Goal: Information Seeking & Learning: Check status

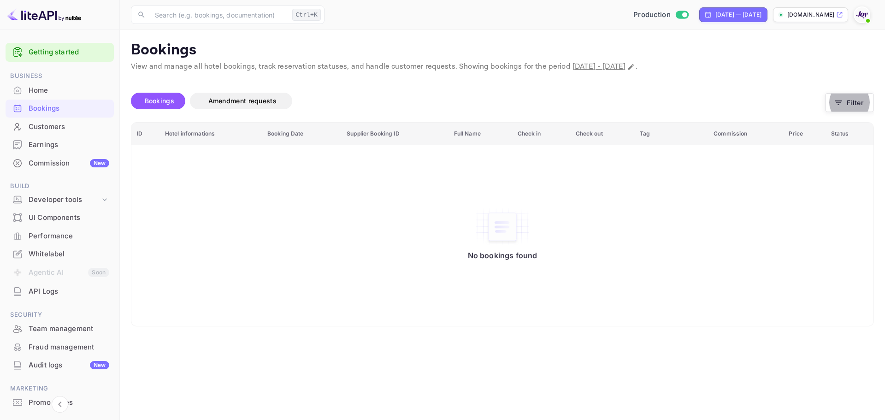
click at [505, 98] on div "Bookings Amendment requests" at bounding box center [478, 101] width 694 height 17
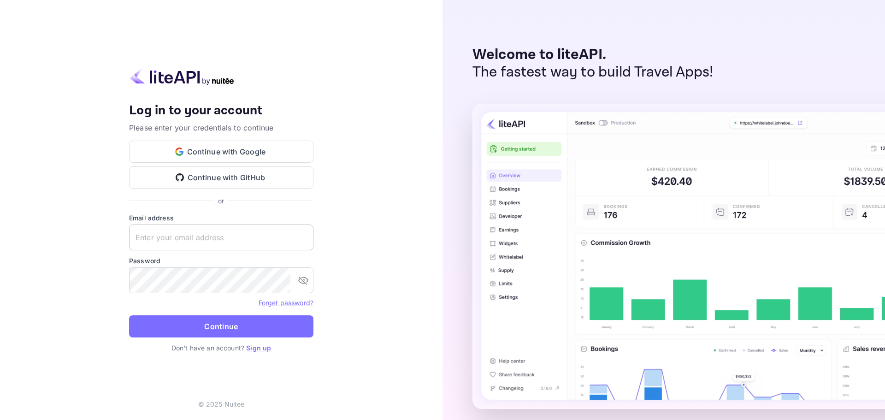
click at [188, 234] on input "text" at bounding box center [221, 238] width 184 height 26
paste input "[EMAIL_ADDRESS][DOMAIN_NAME]"
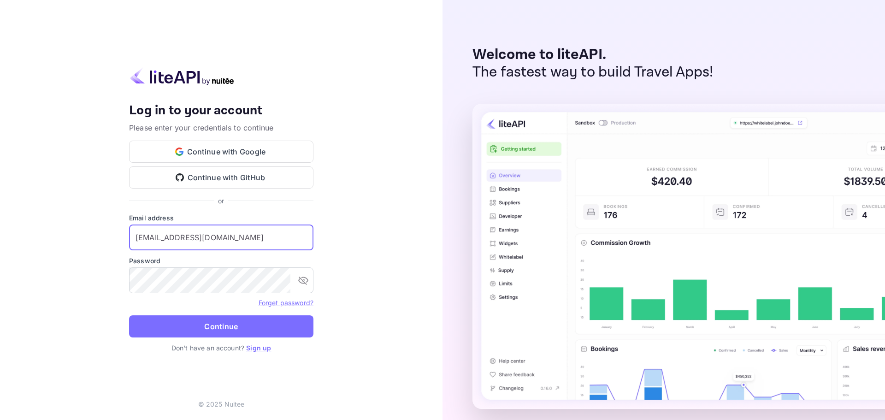
type input "[EMAIL_ADDRESS][DOMAIN_NAME]"
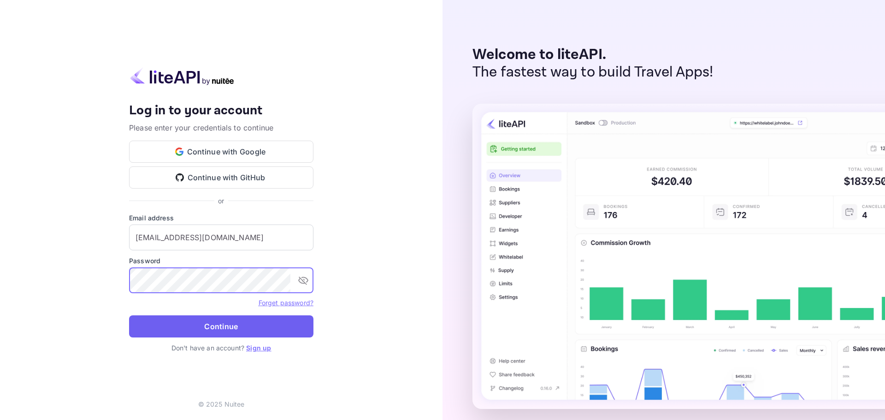
click at [207, 330] on button "Continue" at bounding box center [221, 326] width 184 height 22
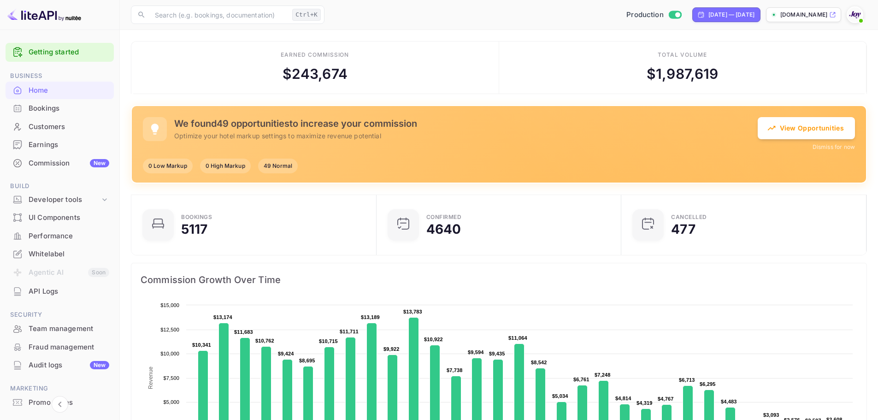
scroll to position [7, 7]
click at [728, 16] on div "Aug 31, 2025 — Sep 30, 2025" at bounding box center [732, 15] width 46 height 8
select select "7"
select select "2025"
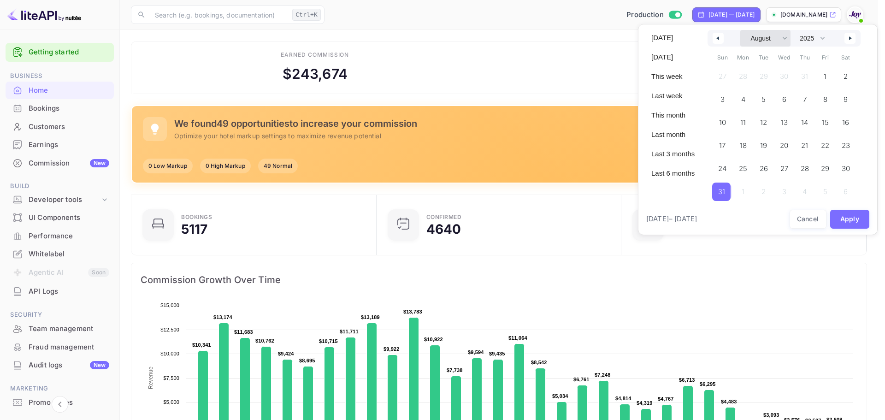
click at [752, 35] on select "January February March April May June July August September October November De…" at bounding box center [765, 38] width 50 height 17
click at [740, 30] on select "January February March April May June July August September October November De…" at bounding box center [765, 38] width 50 height 17
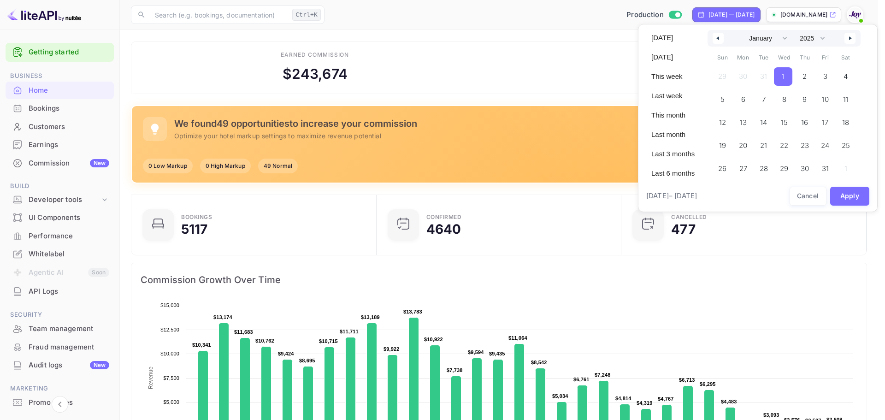
drag, startPoint x: 777, startPoint y: 76, endPoint x: 795, endPoint y: 74, distance: 17.6
click at [778, 76] on span "1" at bounding box center [783, 76] width 18 height 18
click at [760, 42] on select "January February March April May June July August September October November De…" at bounding box center [765, 38] width 50 height 17
click at [850, 39] on icon "button" at bounding box center [851, 38] width 5 height 4
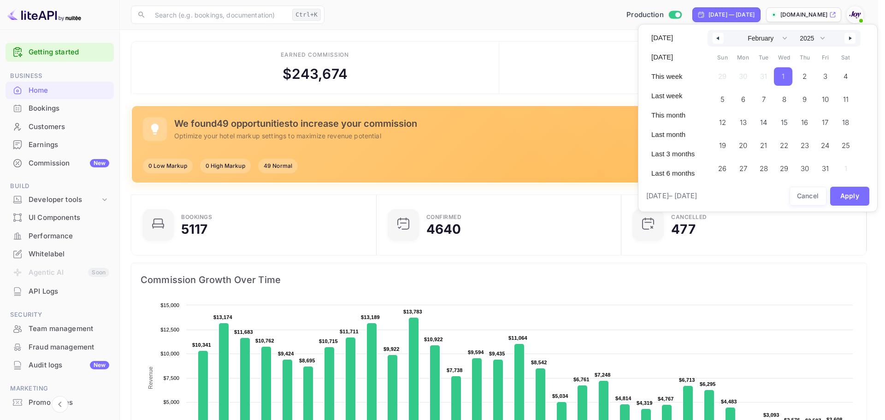
click at [850, 39] on icon "button" at bounding box center [851, 38] width 5 height 4
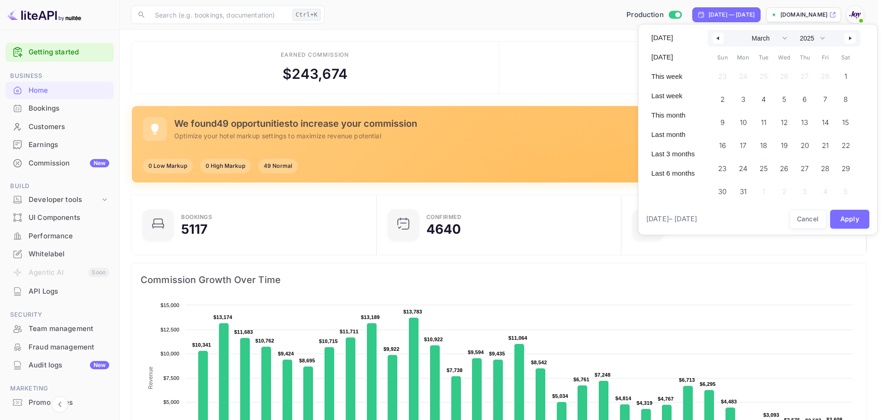
click at [850, 39] on icon "button" at bounding box center [851, 38] width 5 height 4
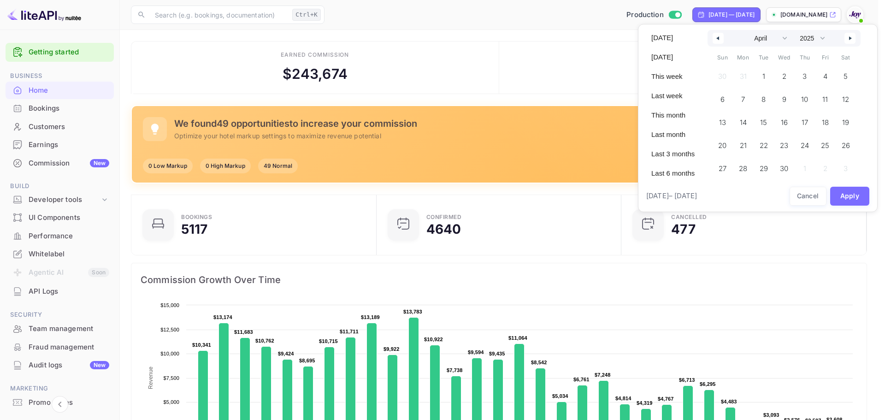
click at [850, 39] on icon "button" at bounding box center [851, 38] width 5 height 4
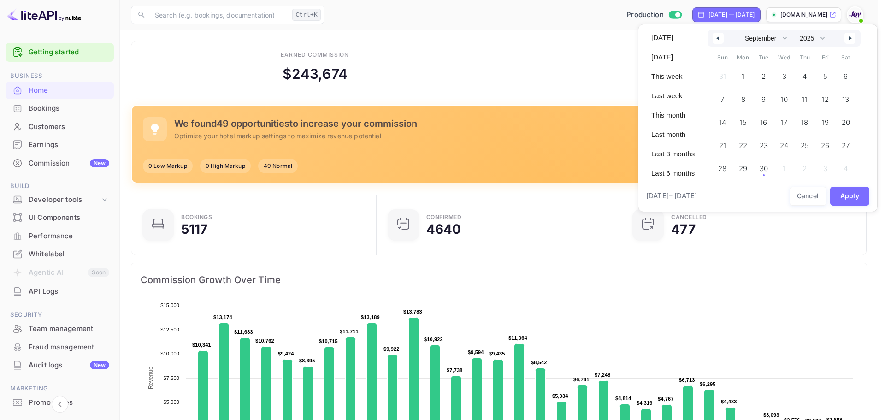
click at [850, 39] on icon "button" at bounding box center [851, 38] width 5 height 4
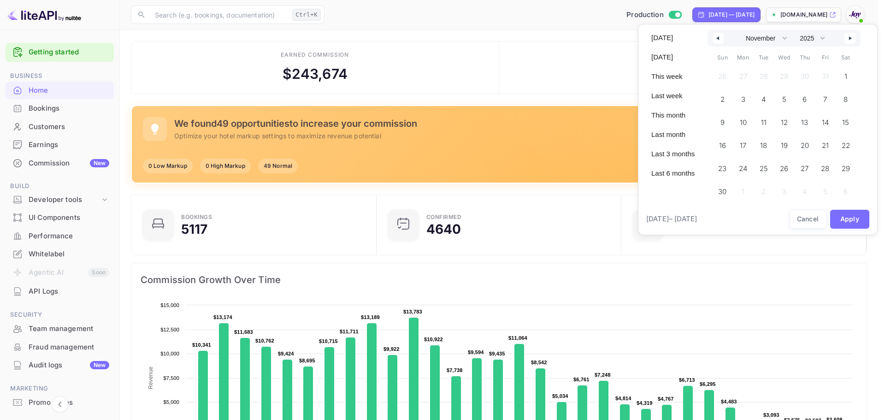
click at [850, 39] on icon "button" at bounding box center [851, 38] width 5 height 4
select select "0"
select select "2026"
click at [850, 39] on icon "button" at bounding box center [851, 38] width 5 height 4
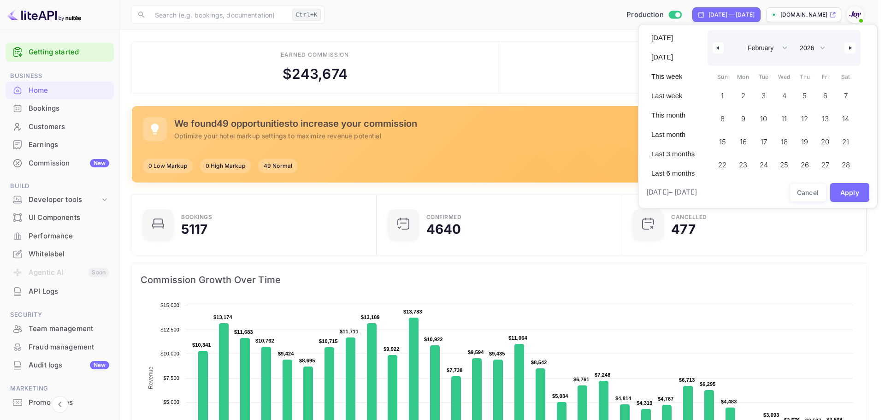
click at [715, 49] on icon "button" at bounding box center [717, 48] width 5 height 4
select select "0"
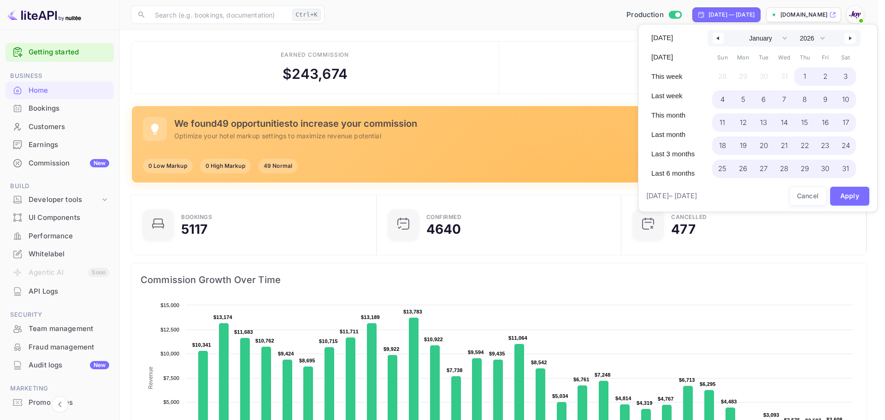
click at [847, 163] on span "31" at bounding box center [845, 168] width 7 height 17
select select "2025"
click at [849, 192] on button "Apply" at bounding box center [850, 196] width 40 height 19
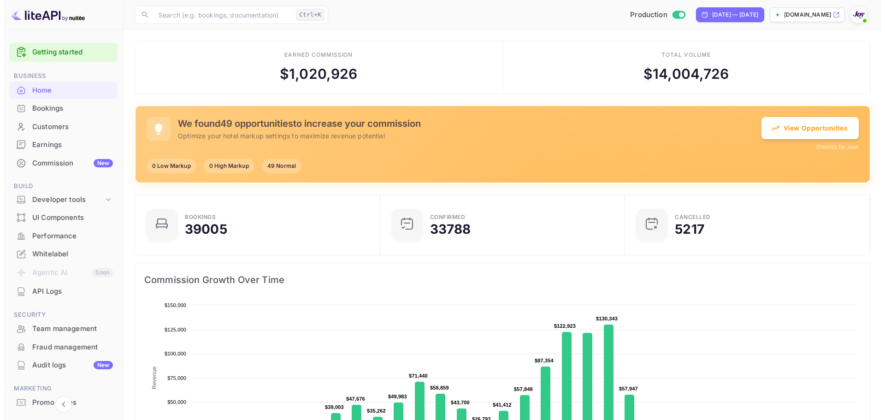
scroll to position [143, 232]
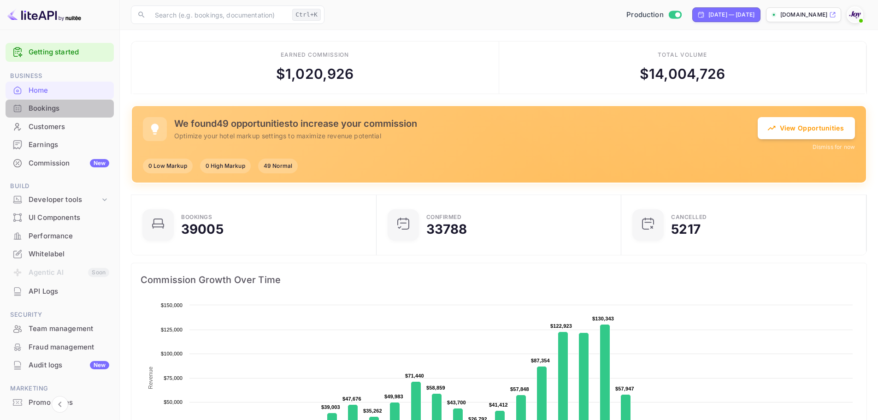
click at [66, 112] on div "Bookings" at bounding box center [69, 108] width 81 height 11
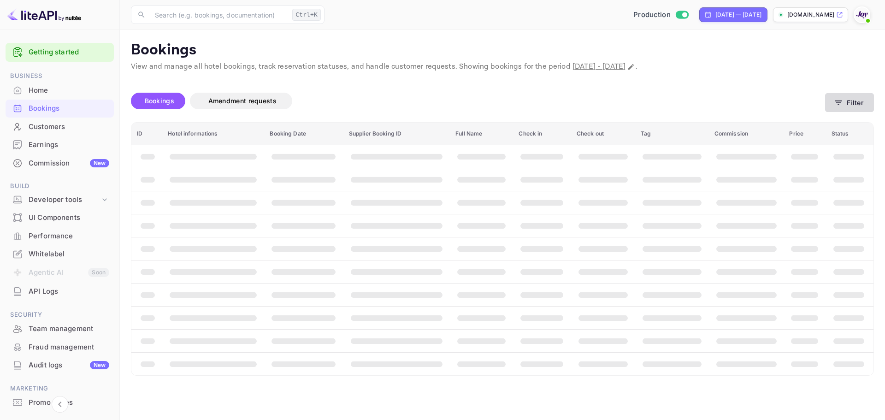
drag, startPoint x: 854, startPoint y: 110, endPoint x: 856, endPoint y: 103, distance: 7.1
click at [856, 103] on button "Filter" at bounding box center [849, 102] width 49 height 19
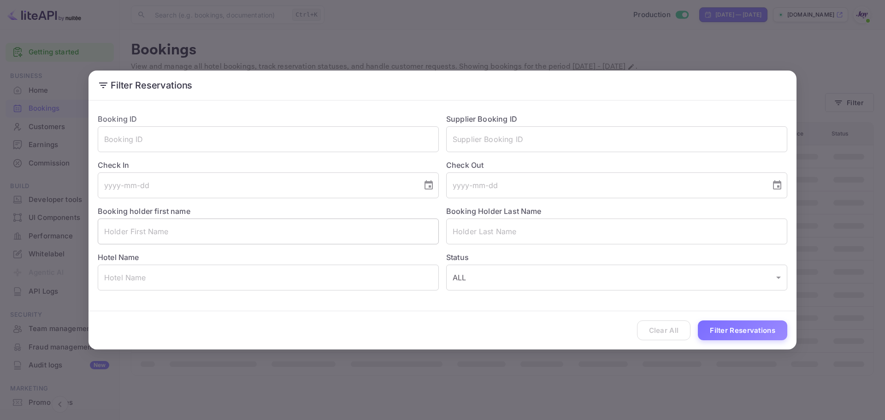
click at [157, 243] on input "text" at bounding box center [268, 232] width 341 height 26
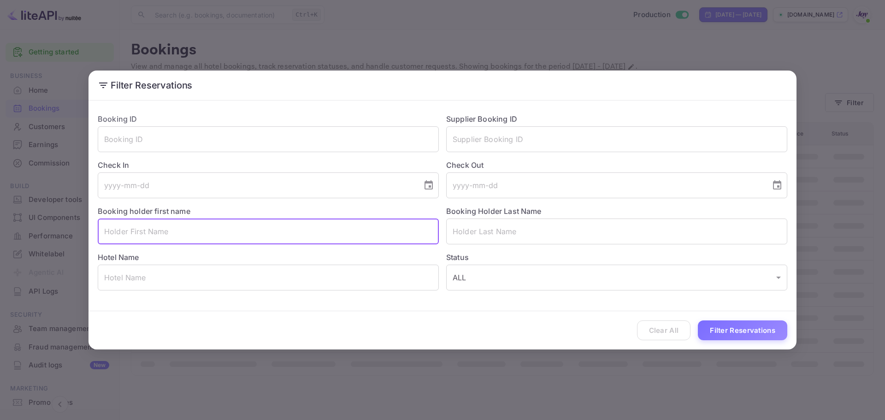
paste input "Laura Metcalfe"
drag, startPoint x: 184, startPoint y: 235, endPoint x: 129, endPoint y: 232, distance: 54.9
click at [129, 232] on input "Laura Metcalfe" at bounding box center [268, 232] width 341 height 26
type input "Laura"
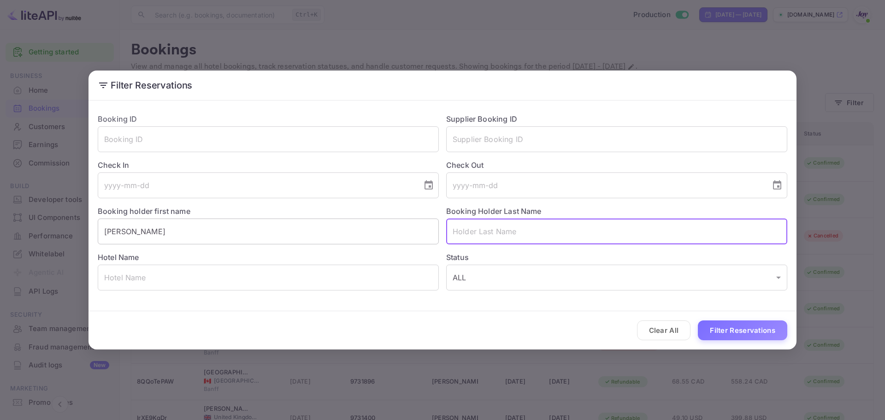
paste input "Metcalfe"
type input "Metcalfe"
click at [713, 327] on button "Filter Reservations" at bounding box center [742, 330] width 89 height 20
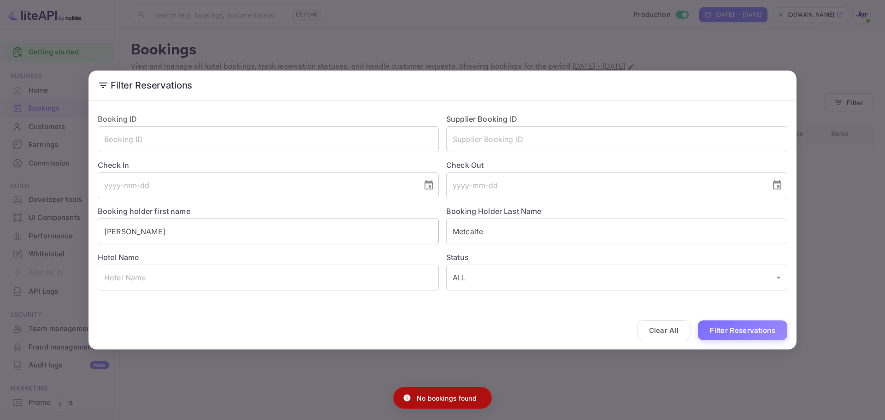
click at [167, 234] on input "Laura" at bounding box center [268, 232] width 341 height 26
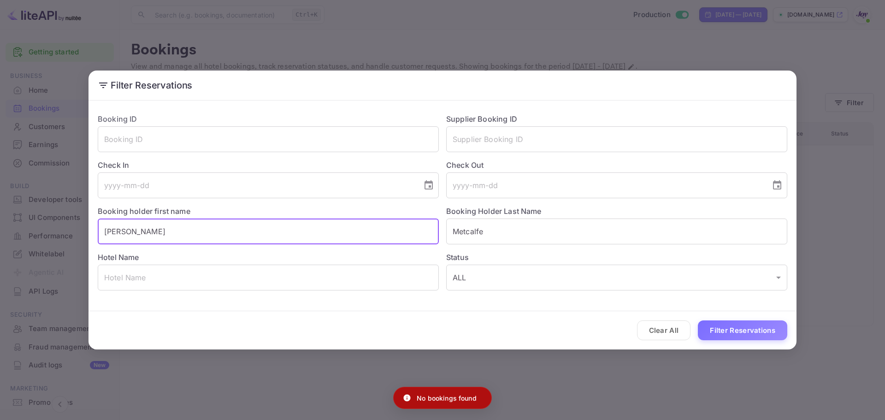
click at [167, 234] on input "Laura" at bounding box center [268, 232] width 341 height 26
click at [709, 326] on button "Filter Reservations" at bounding box center [742, 330] width 89 height 20
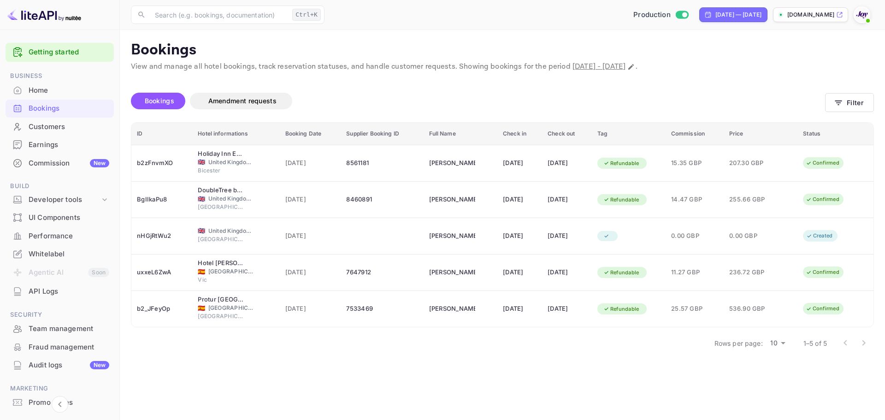
click at [838, 113] on div "Bookings Amendment requests Filter" at bounding box center [502, 102] width 743 height 39
click at [834, 98] on icon "button" at bounding box center [838, 102] width 9 height 9
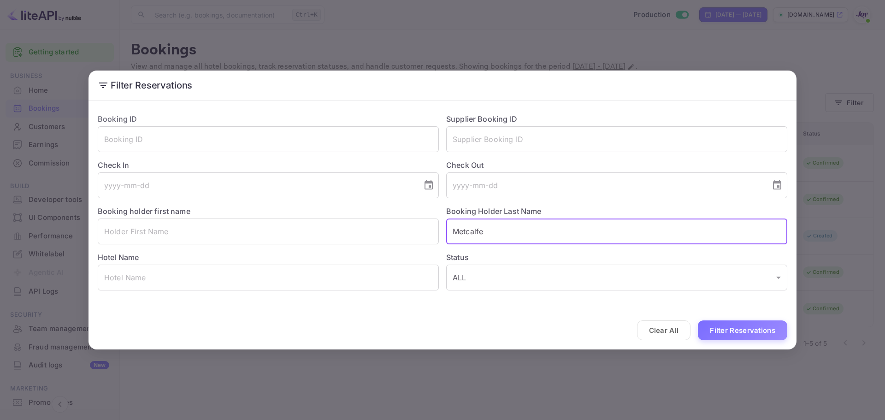
drag, startPoint x: 500, startPoint y: 225, endPoint x: 384, endPoint y: 183, distance: 123.1
click at [287, 200] on div "Booking ID ​ Supplier Booking ID ​ Check In ​ Check Out ​ Booking holder first …" at bounding box center [438, 198] width 697 height 184
click at [467, 139] on input "text" at bounding box center [616, 139] width 341 height 26
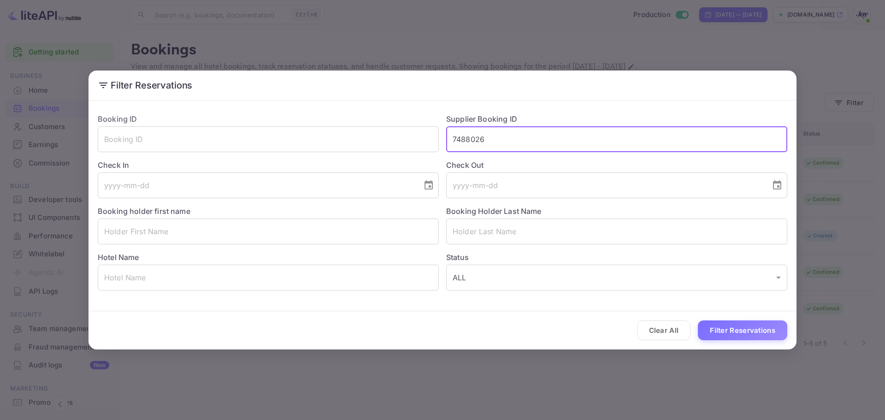
type input "7488026"
click at [698, 320] on button "Filter Reservations" at bounding box center [742, 330] width 89 height 20
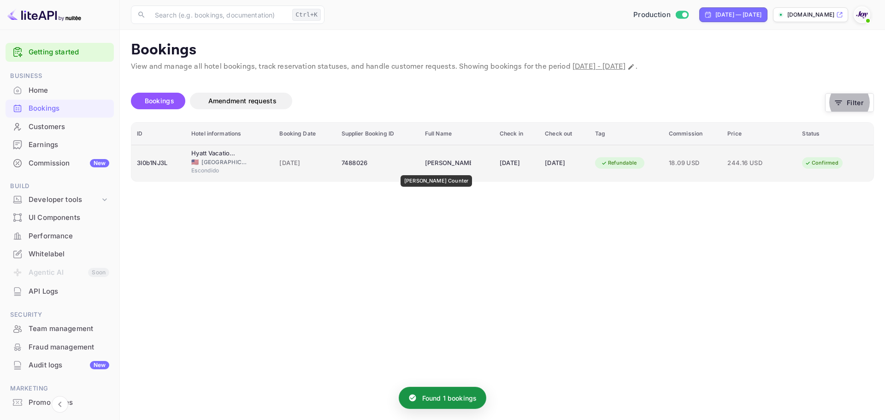
click at [425, 169] on div "Shirley Counter" at bounding box center [448, 163] width 46 height 15
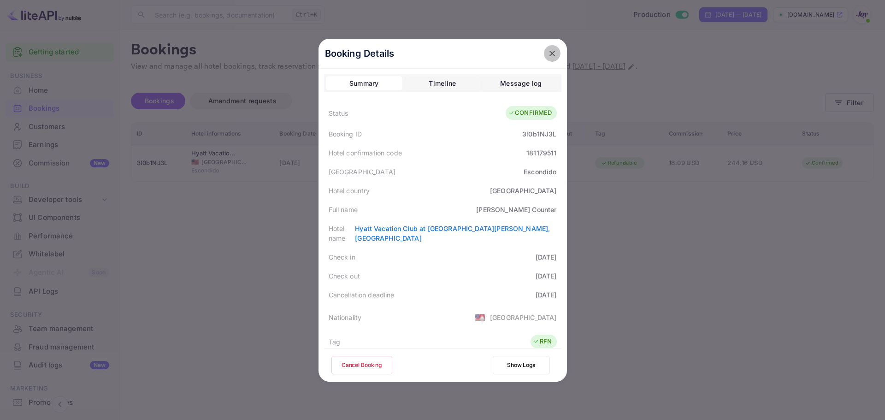
click at [548, 51] on icon "close" at bounding box center [552, 53] width 9 height 9
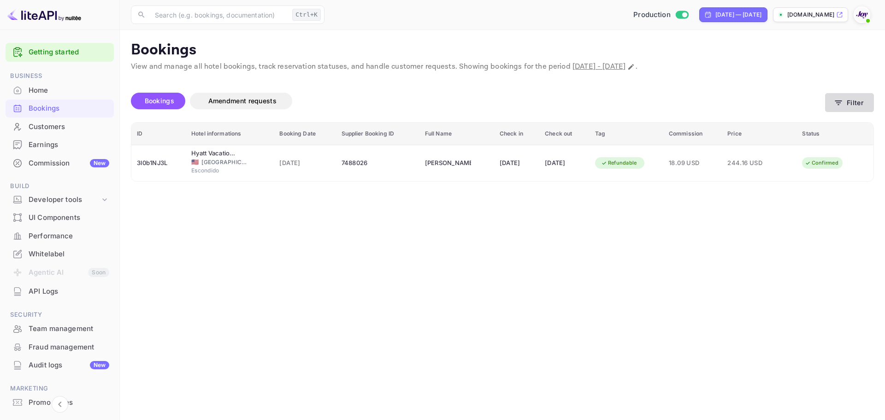
click at [845, 100] on button "Filter" at bounding box center [849, 102] width 49 height 19
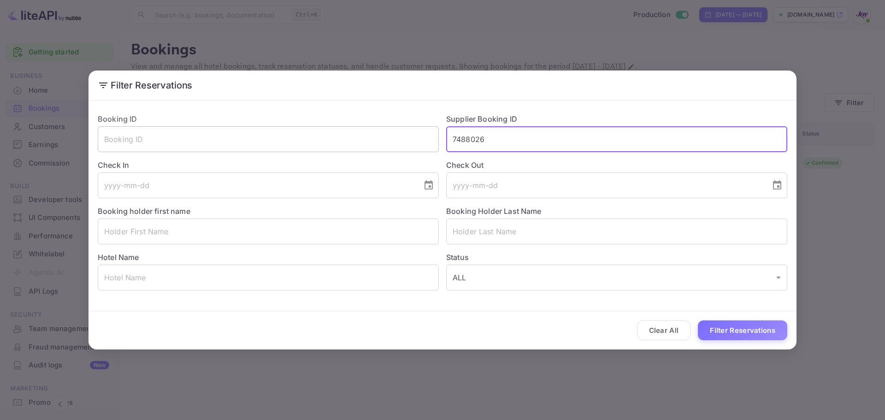
drag, startPoint x: 506, startPoint y: 139, endPoint x: 312, endPoint y: 145, distance: 194.6
click at [311, 145] on div "Booking ID ​ Supplier Booking ID 7488026 ​ Check In ​ Check Out ​ Booking holde…" at bounding box center [438, 198] width 697 height 184
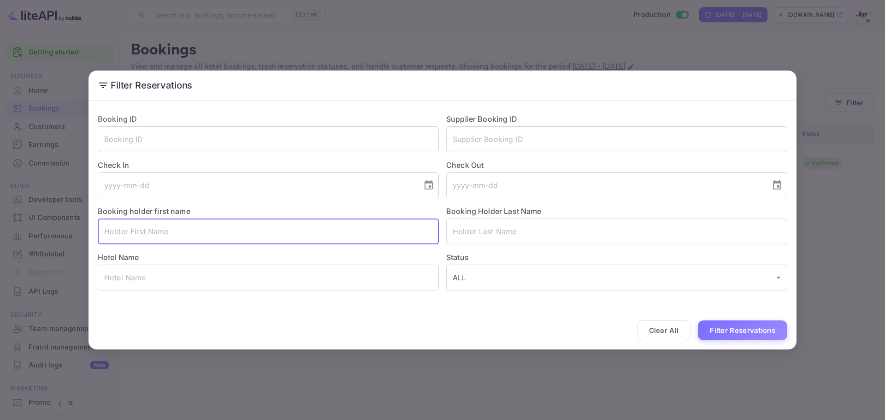
click at [158, 225] on input "text" at bounding box center [268, 232] width 341 height 26
paste input "Darryl McDonell"
drag, startPoint x: 164, startPoint y: 230, endPoint x: 130, endPoint y: 230, distance: 34.1
click at [130, 230] on input "Darryl McDonell" at bounding box center [268, 232] width 341 height 26
type input "Darryl"
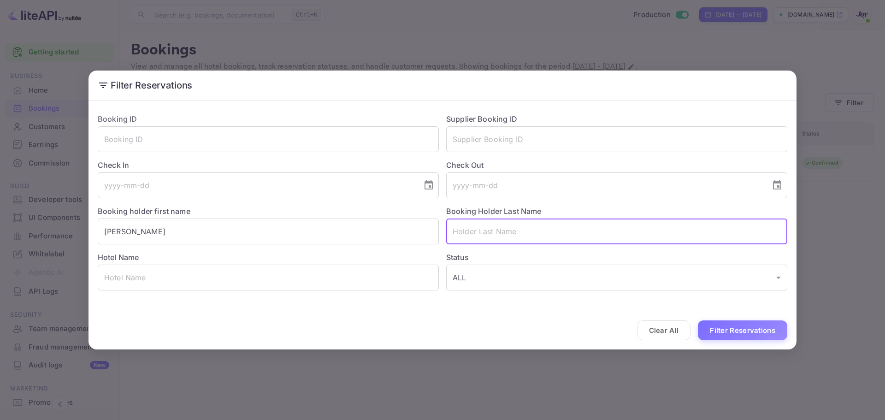
paste input "McDonell"
type input "McDonell"
click at [759, 333] on button "Filter Reservations" at bounding box center [742, 330] width 89 height 20
